Goal: Task Accomplishment & Management: Complete application form

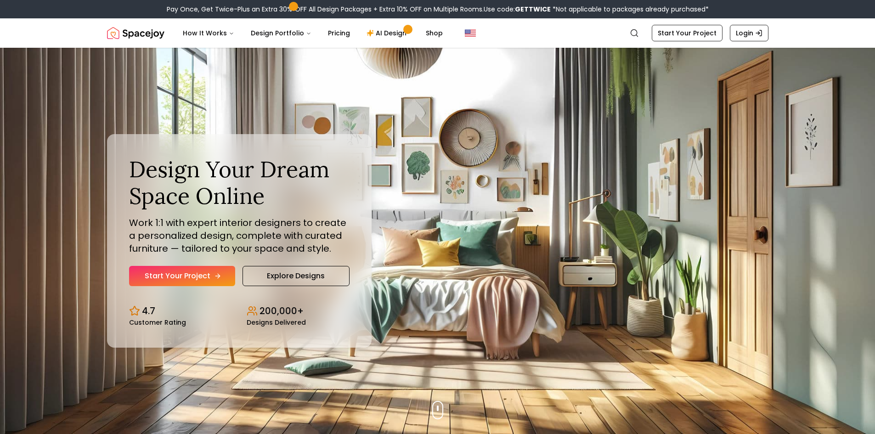
click at [199, 281] on link "Start Your Project" at bounding box center [182, 276] width 106 height 20
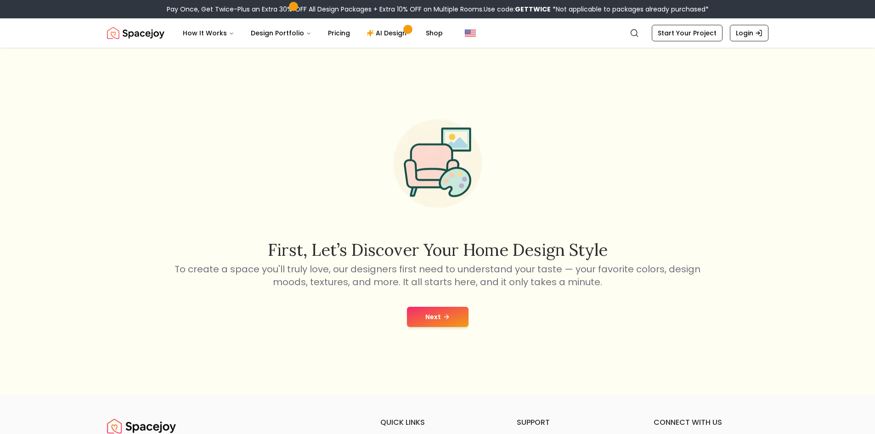
click at [422, 315] on button "Next" at bounding box center [438, 317] width 62 height 20
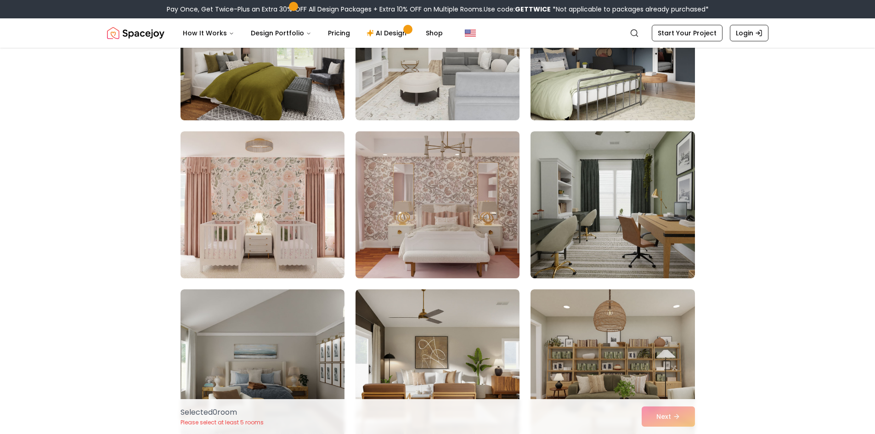
scroll to position [965, 0]
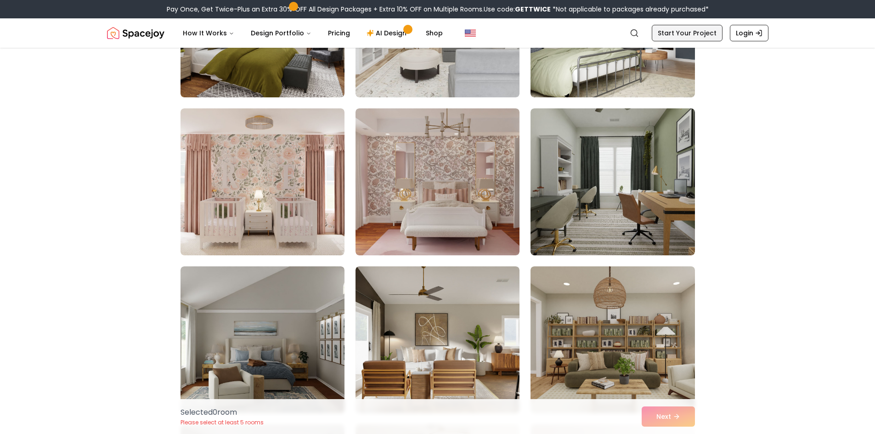
click at [692, 33] on link "Start Your Project" at bounding box center [687, 33] width 71 height 17
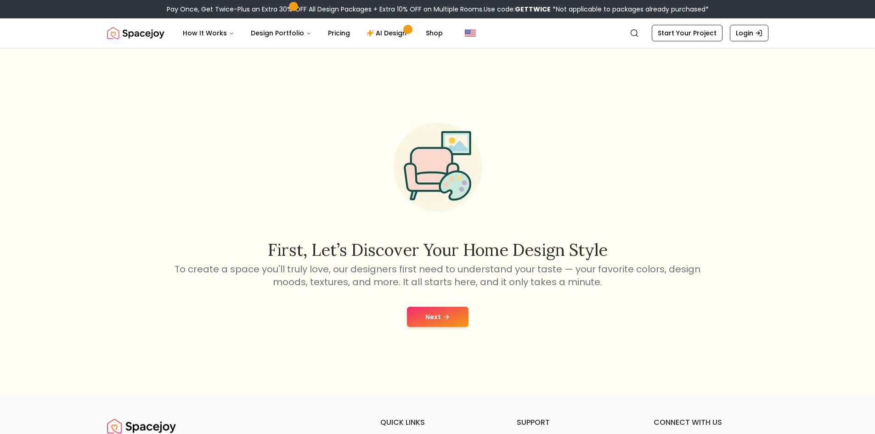
click at [451, 317] on button "Next" at bounding box center [438, 317] width 62 height 20
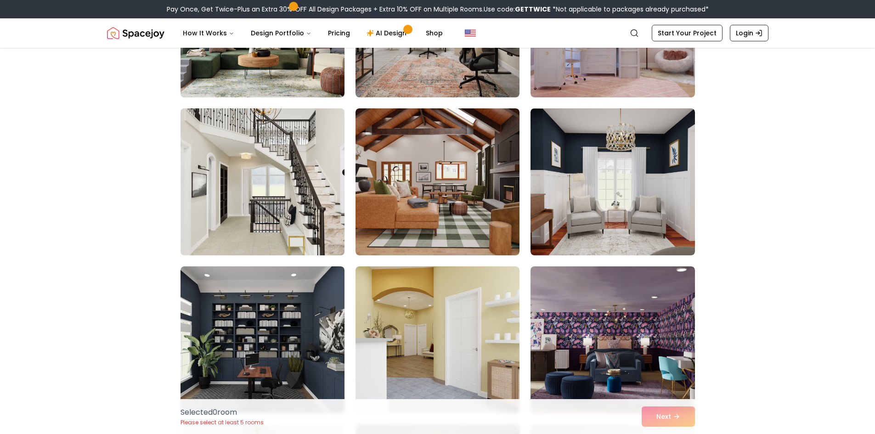
scroll to position [4778, 0]
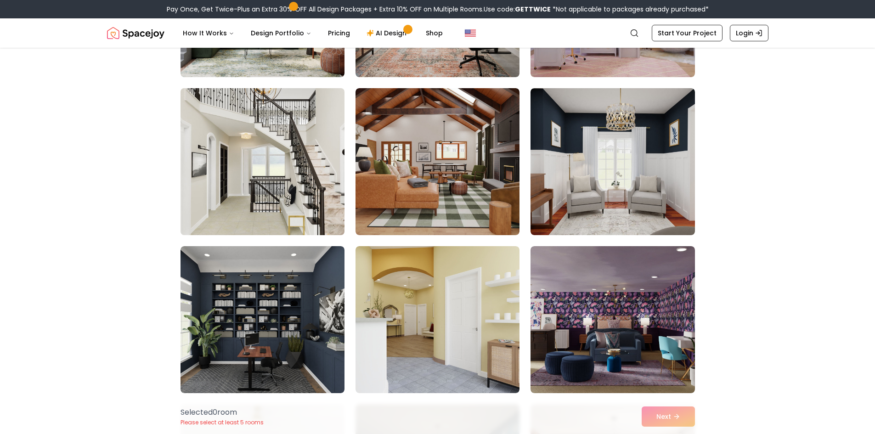
click at [263, 188] on img at bounding box center [262, 162] width 172 height 154
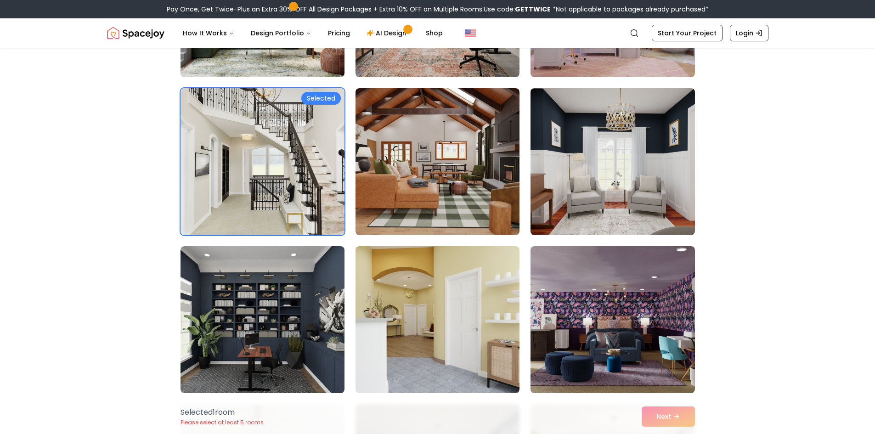
click at [662, 417] on div "Selected 1 room Please select at least 5 rooms Next" at bounding box center [437, 416] width 529 height 35
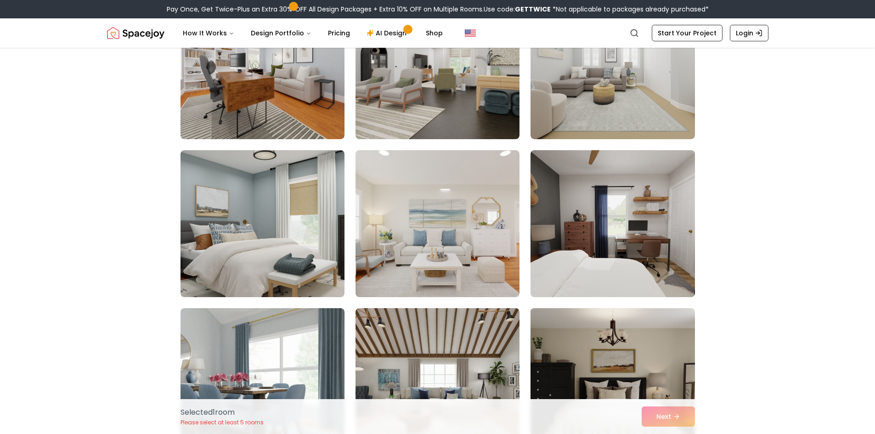
scroll to position [2573, 0]
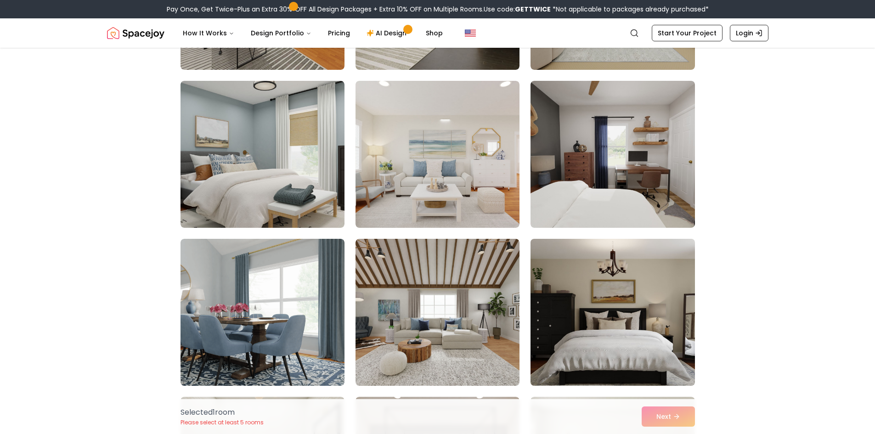
click at [595, 321] on img at bounding box center [612, 312] width 172 height 154
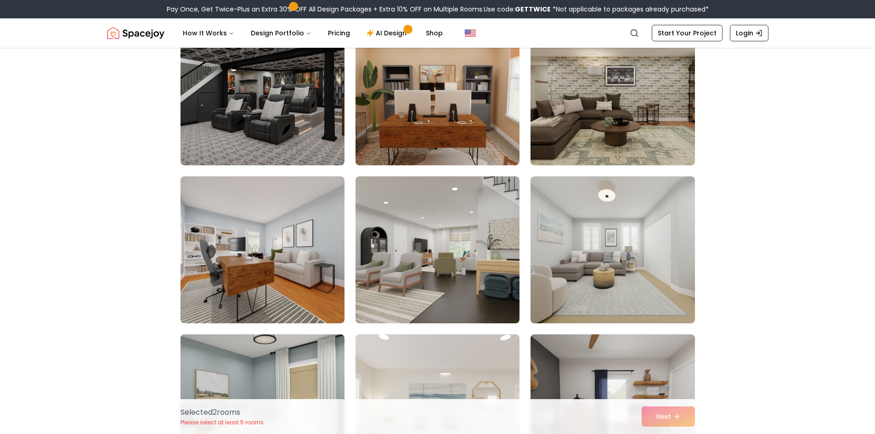
scroll to position [2205, 0]
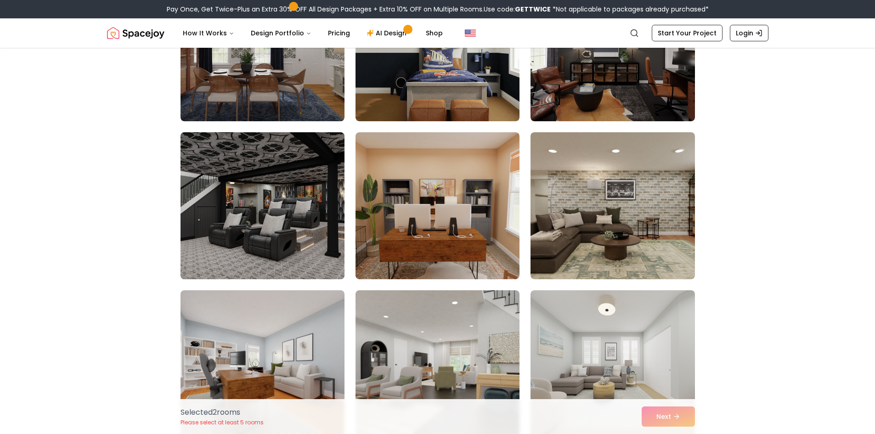
click at [301, 236] on img at bounding box center [262, 206] width 172 height 154
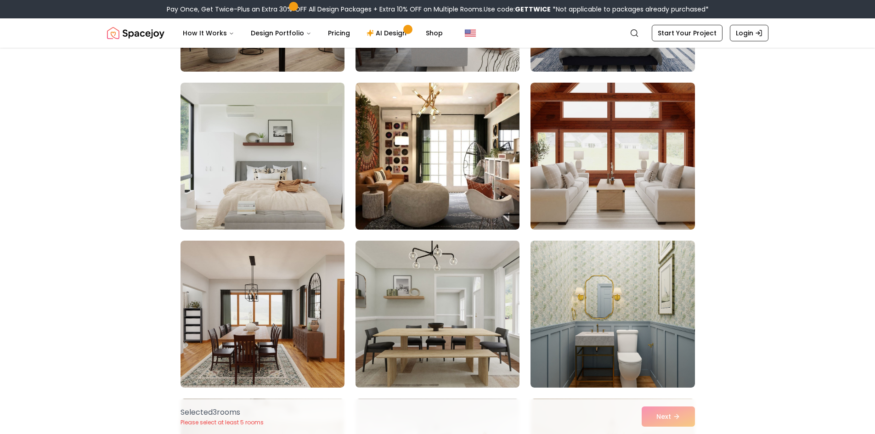
scroll to position [1103, 0]
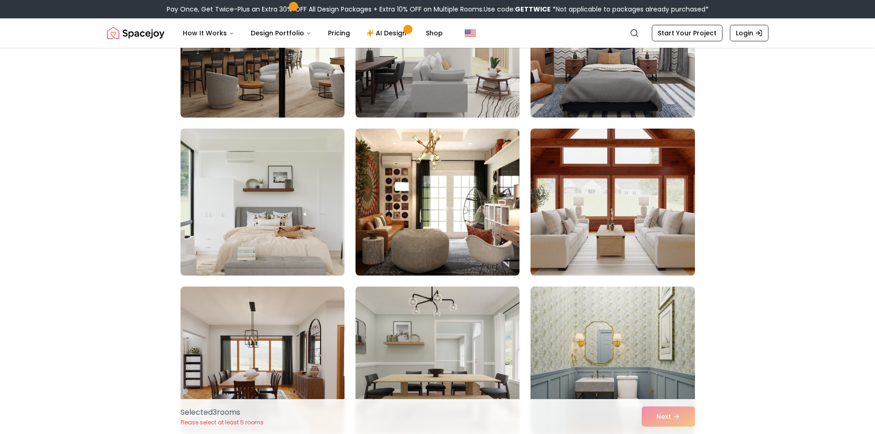
click at [430, 316] on img at bounding box center [437, 360] width 172 height 154
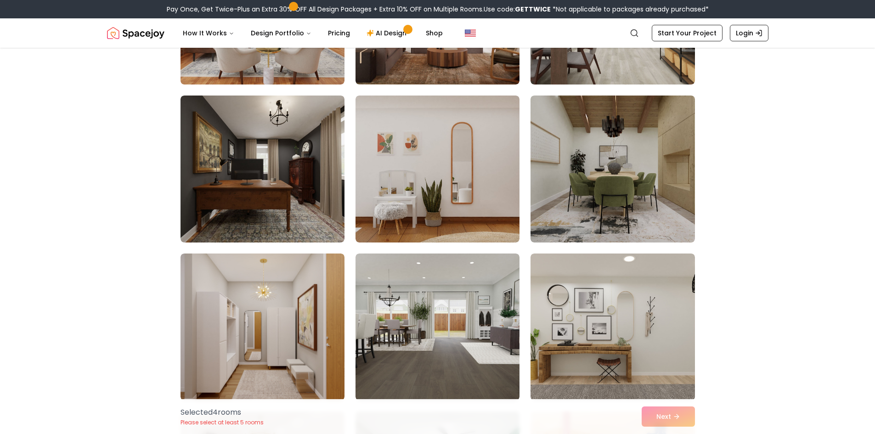
scroll to position [184, 0]
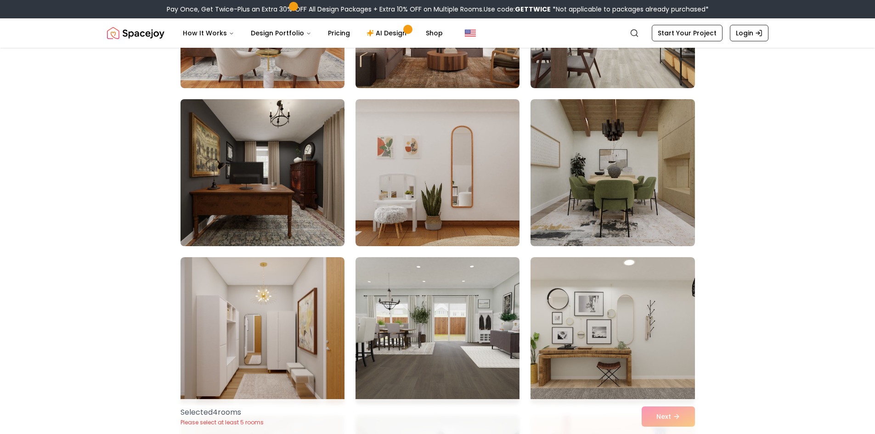
click at [290, 188] on img at bounding box center [262, 173] width 172 height 154
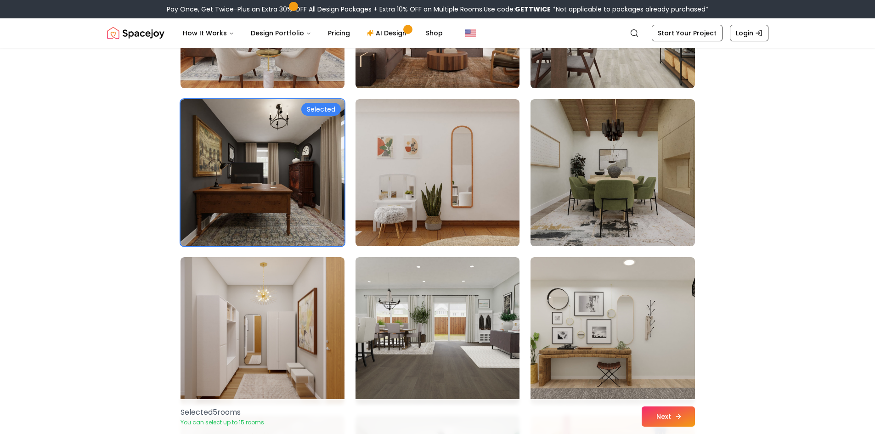
click at [681, 416] on icon at bounding box center [678, 416] width 7 height 7
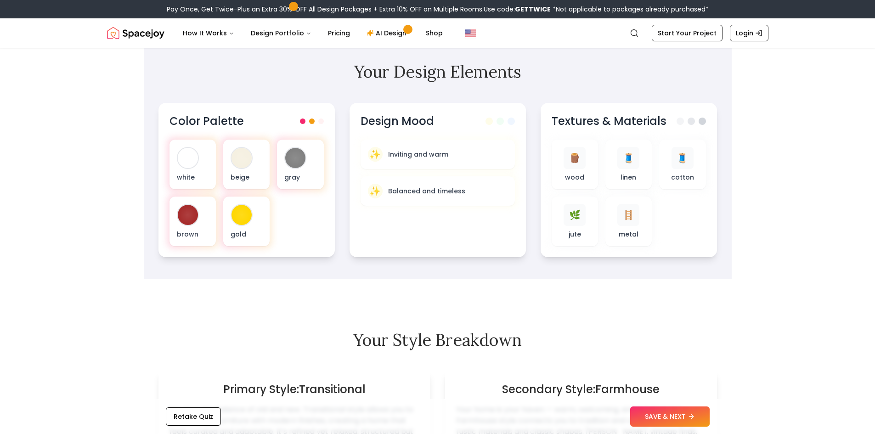
scroll to position [551, 0]
